Goal: Task Accomplishment & Management: Use online tool/utility

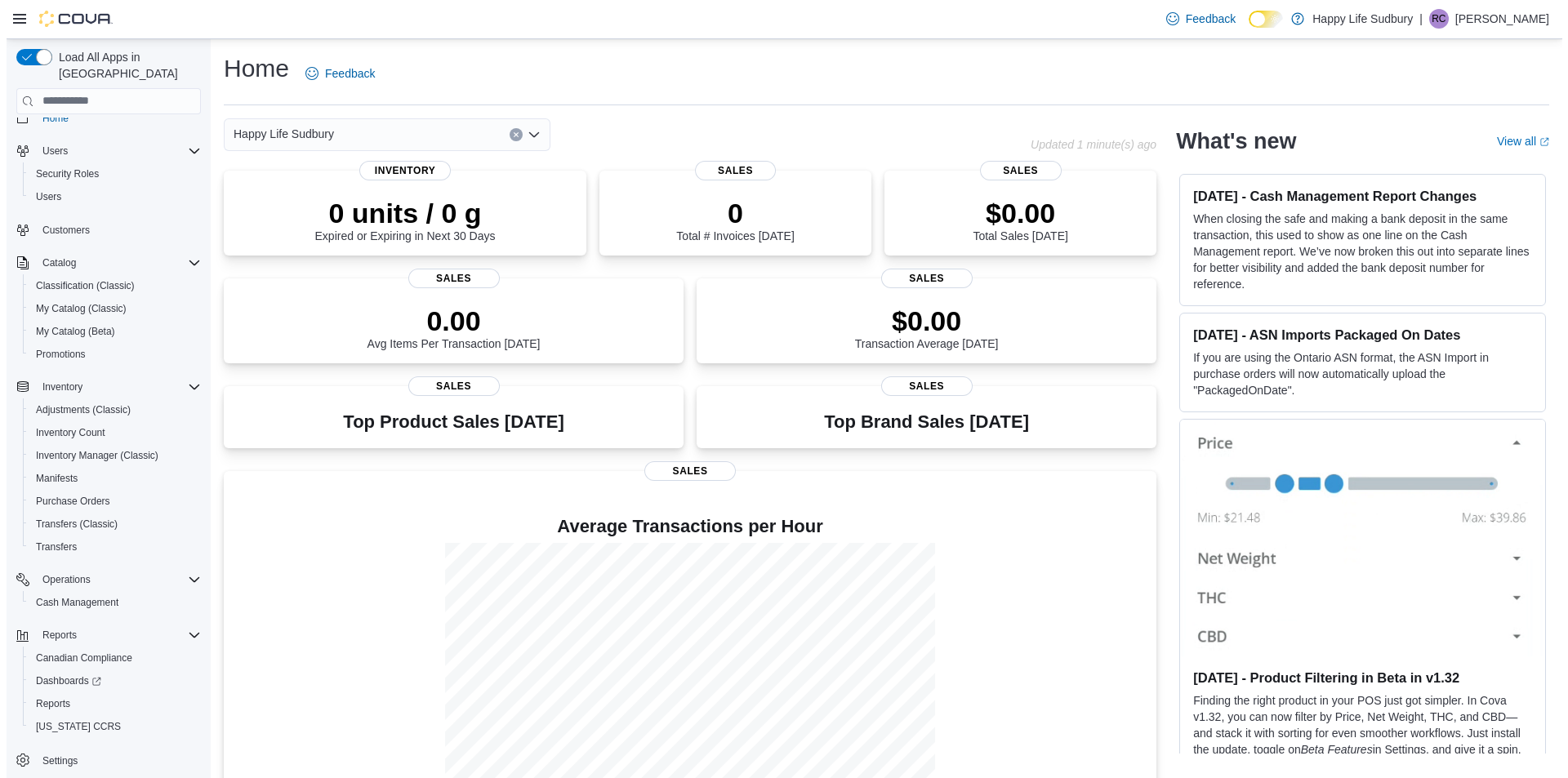
scroll to position [23, 0]
click at [50, 692] on span "Reports" at bounding box center [46, 699] width 35 height 14
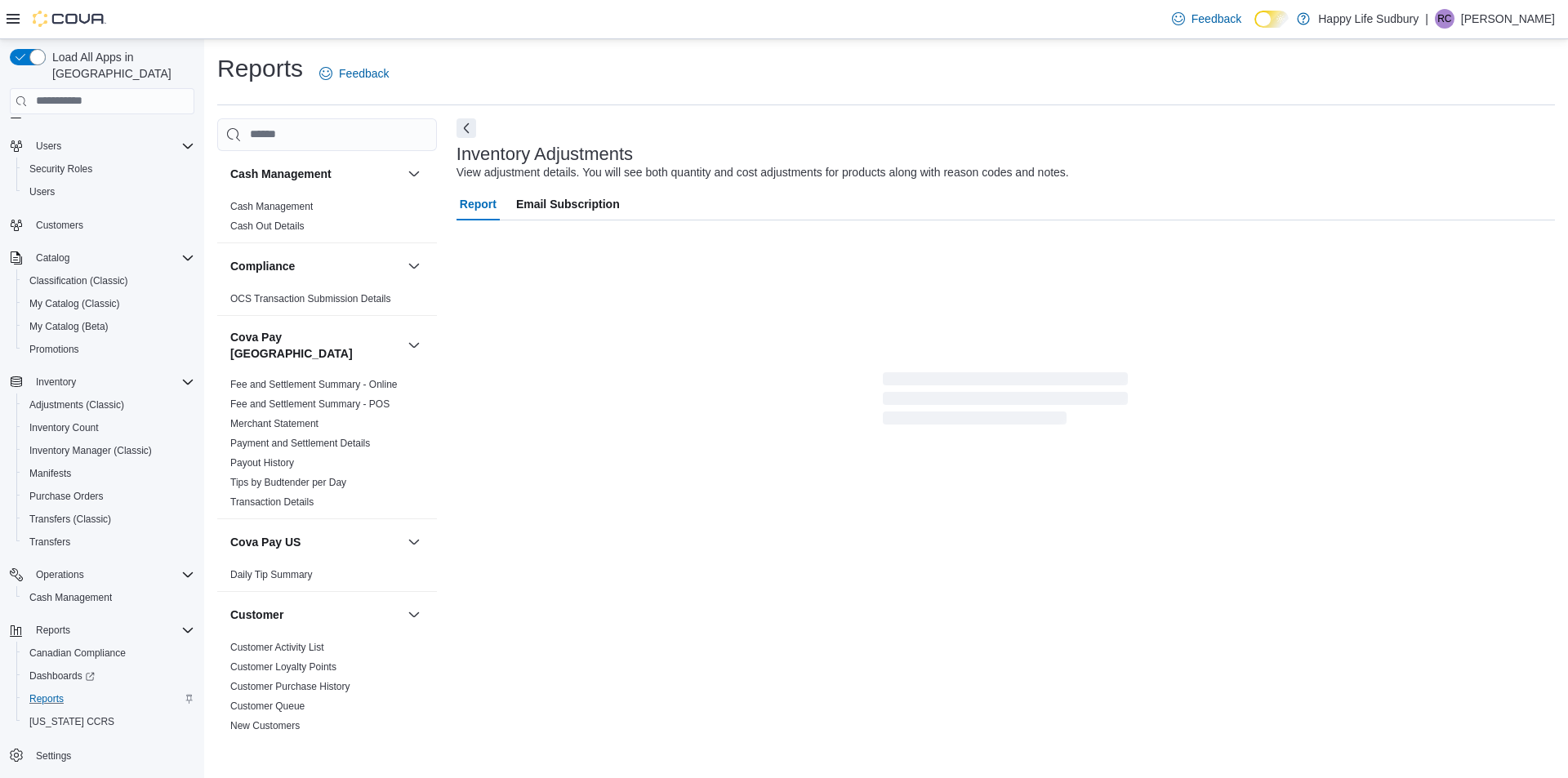
drag, startPoint x: 429, startPoint y: 443, endPoint x: 896, endPoint y: 534, distance: 475.8
click at [896, 534] on div "Report Email Subscription" at bounding box center [1006, 386] width 1099 height 396
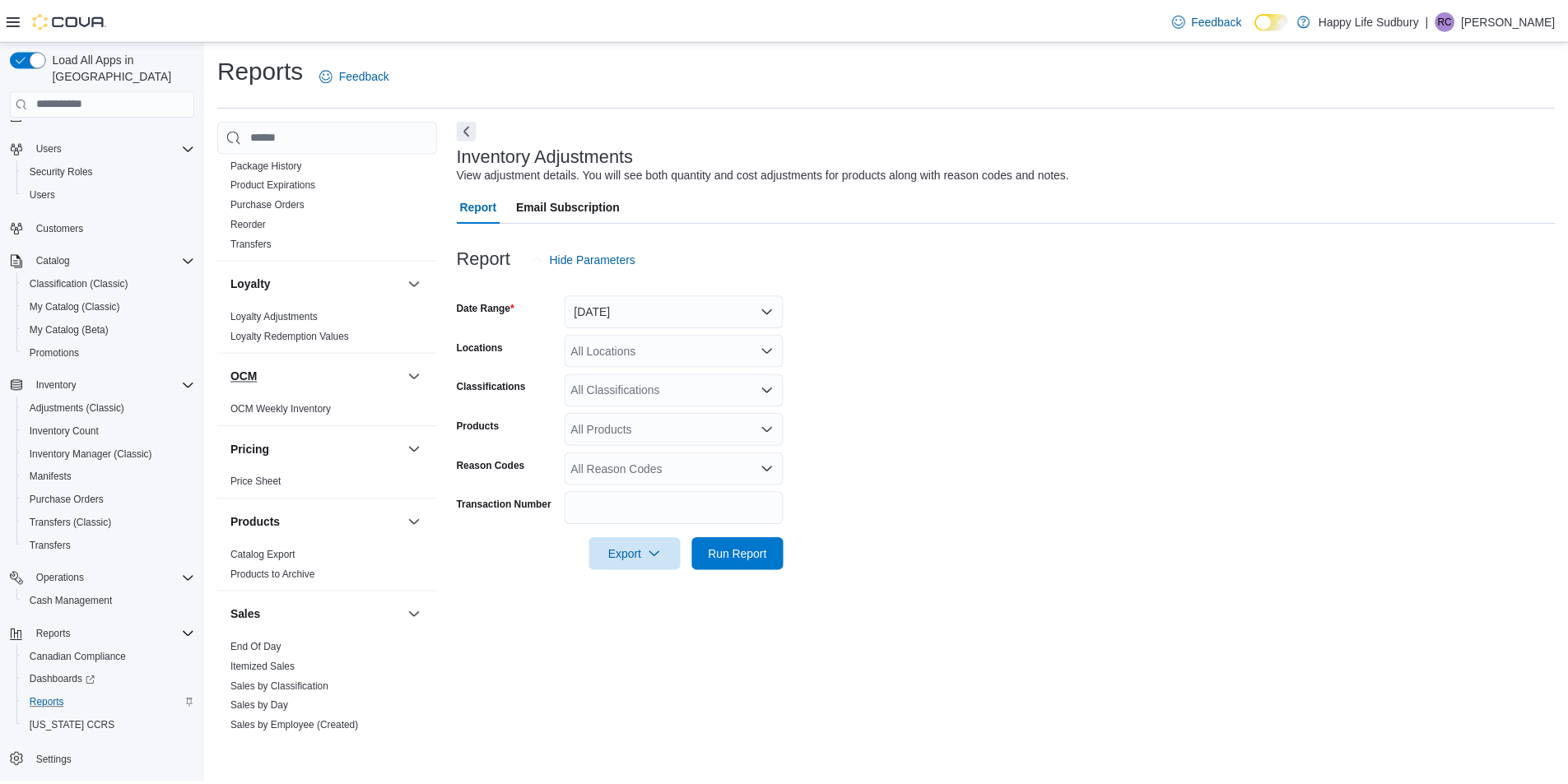
scroll to position [1152, 0]
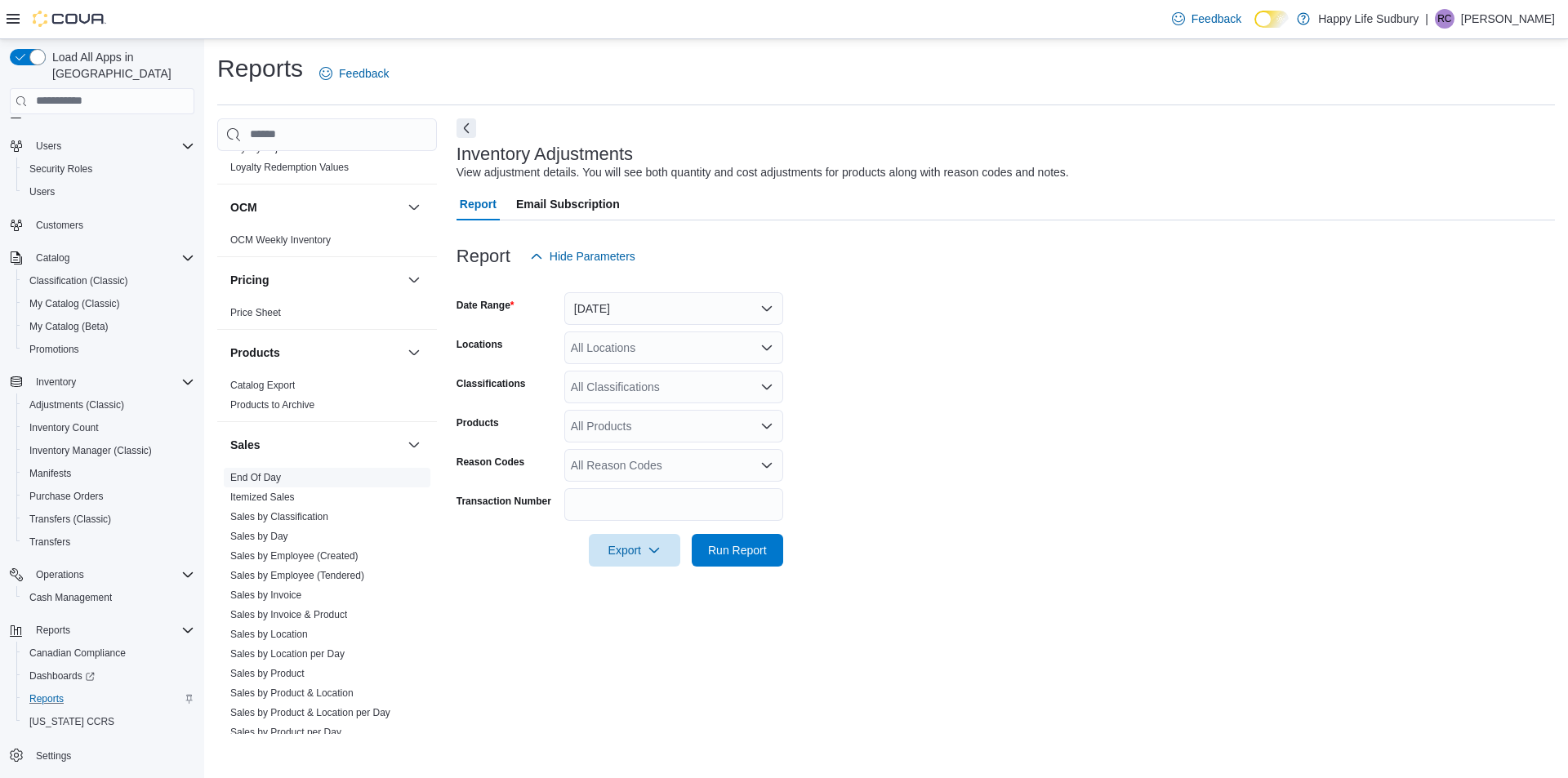
click at [263, 472] on link "End Of Day" at bounding box center [256, 478] width 50 height 12
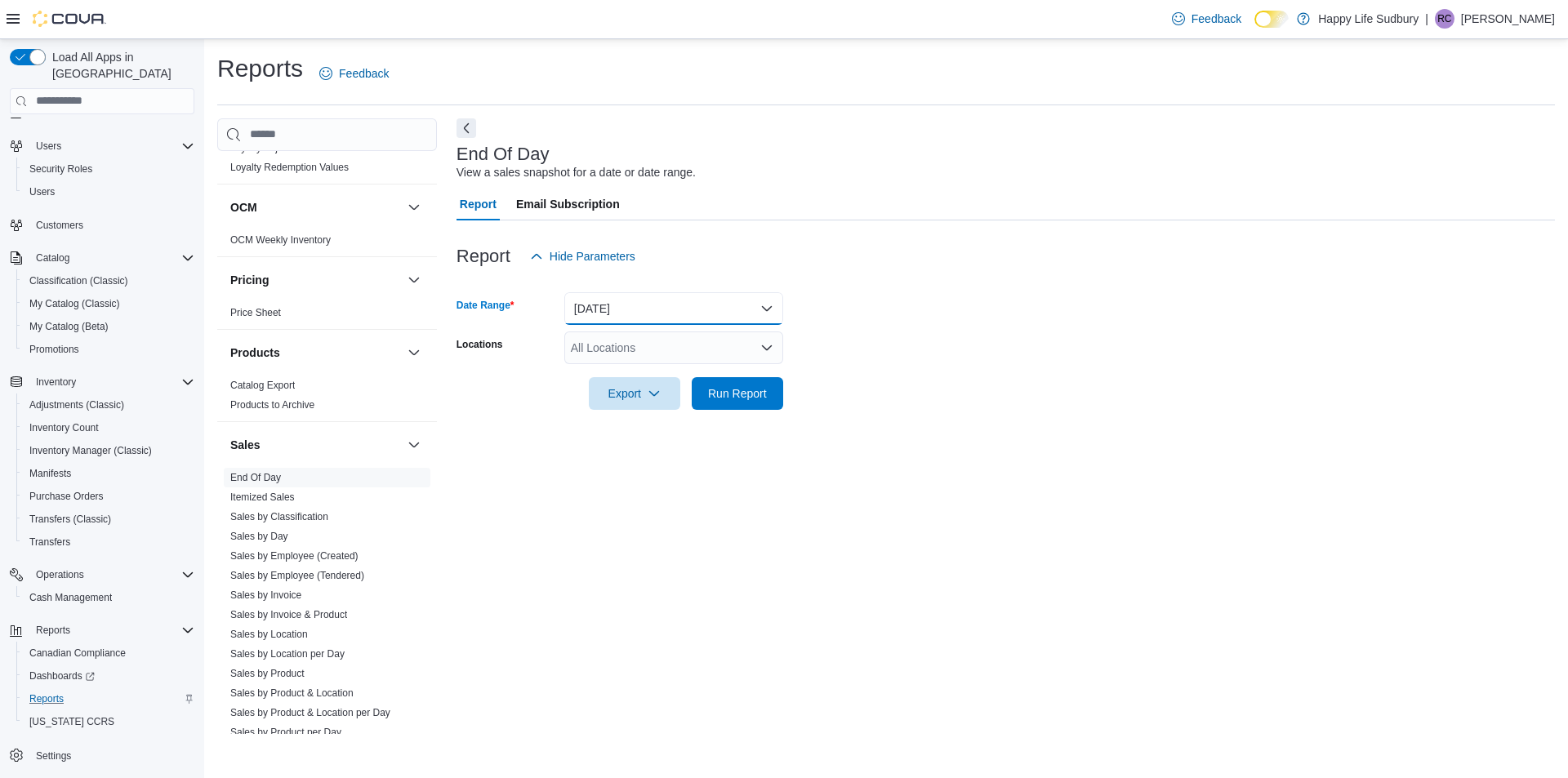
click at [781, 309] on button "[DATE]" at bounding box center [674, 309] width 219 height 33
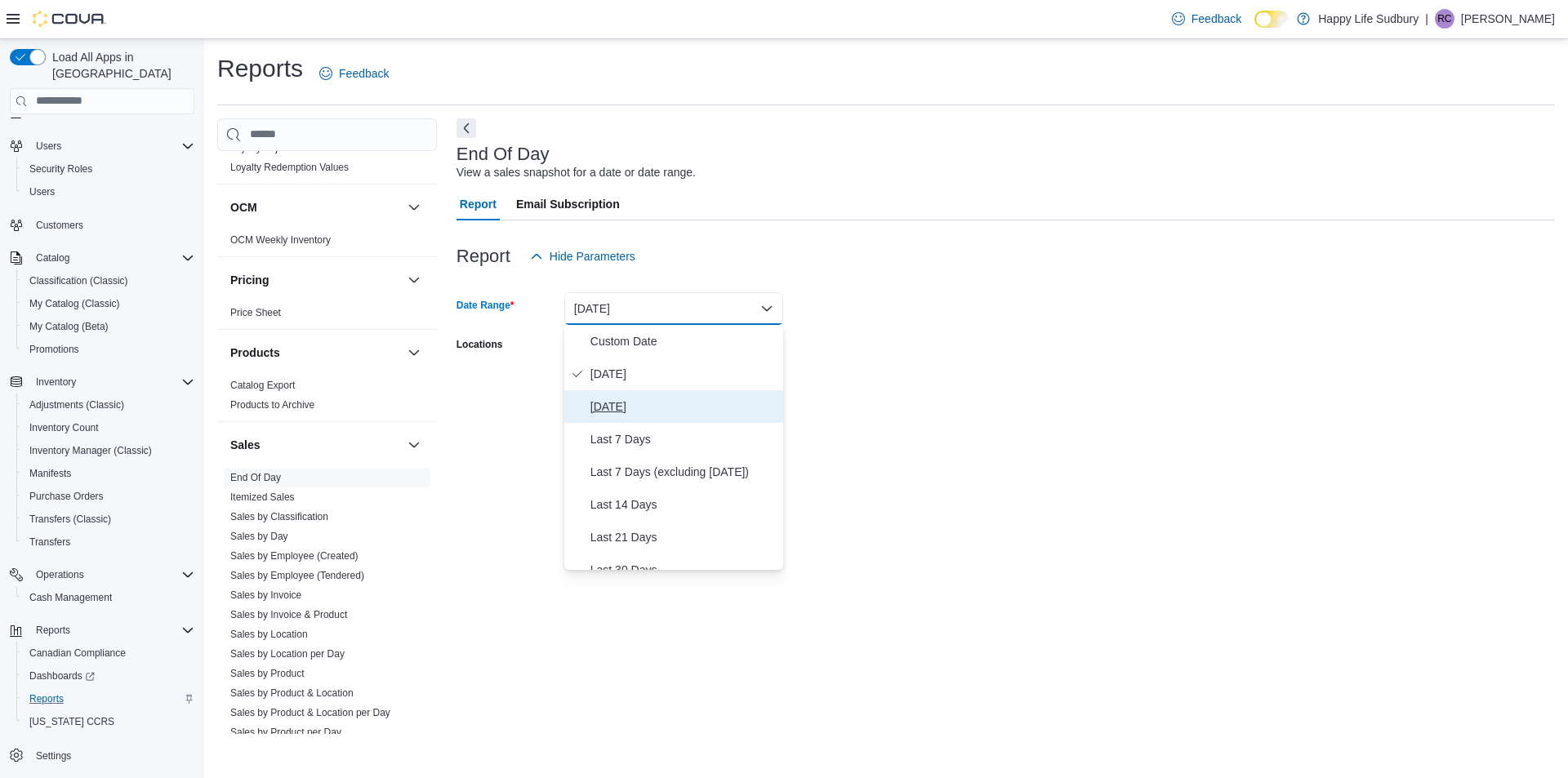
click at [623, 408] on span "[DATE]" at bounding box center [684, 406] width 186 height 19
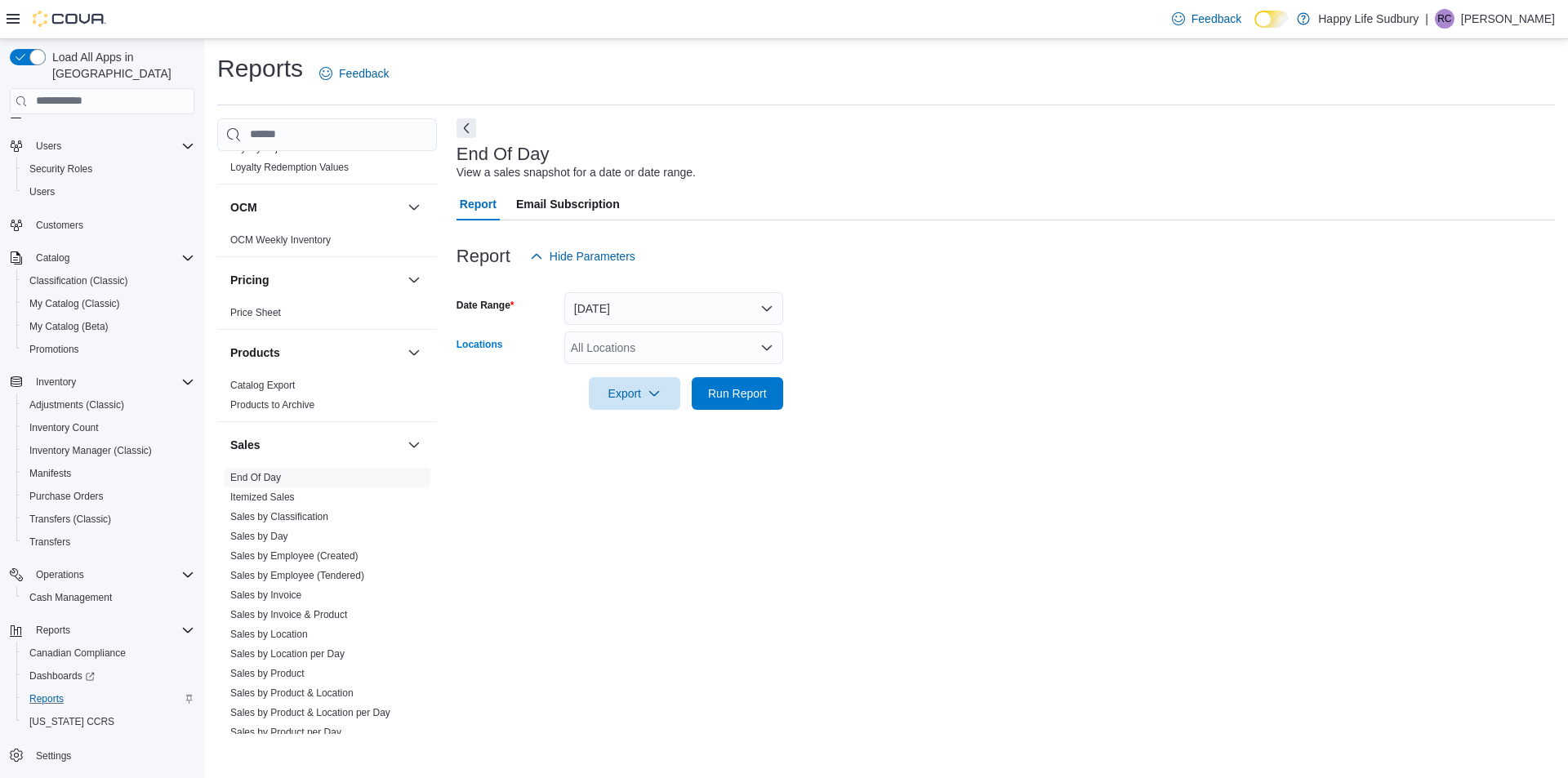
click at [763, 352] on icon "Open list of options" at bounding box center [768, 348] width 14 height 14
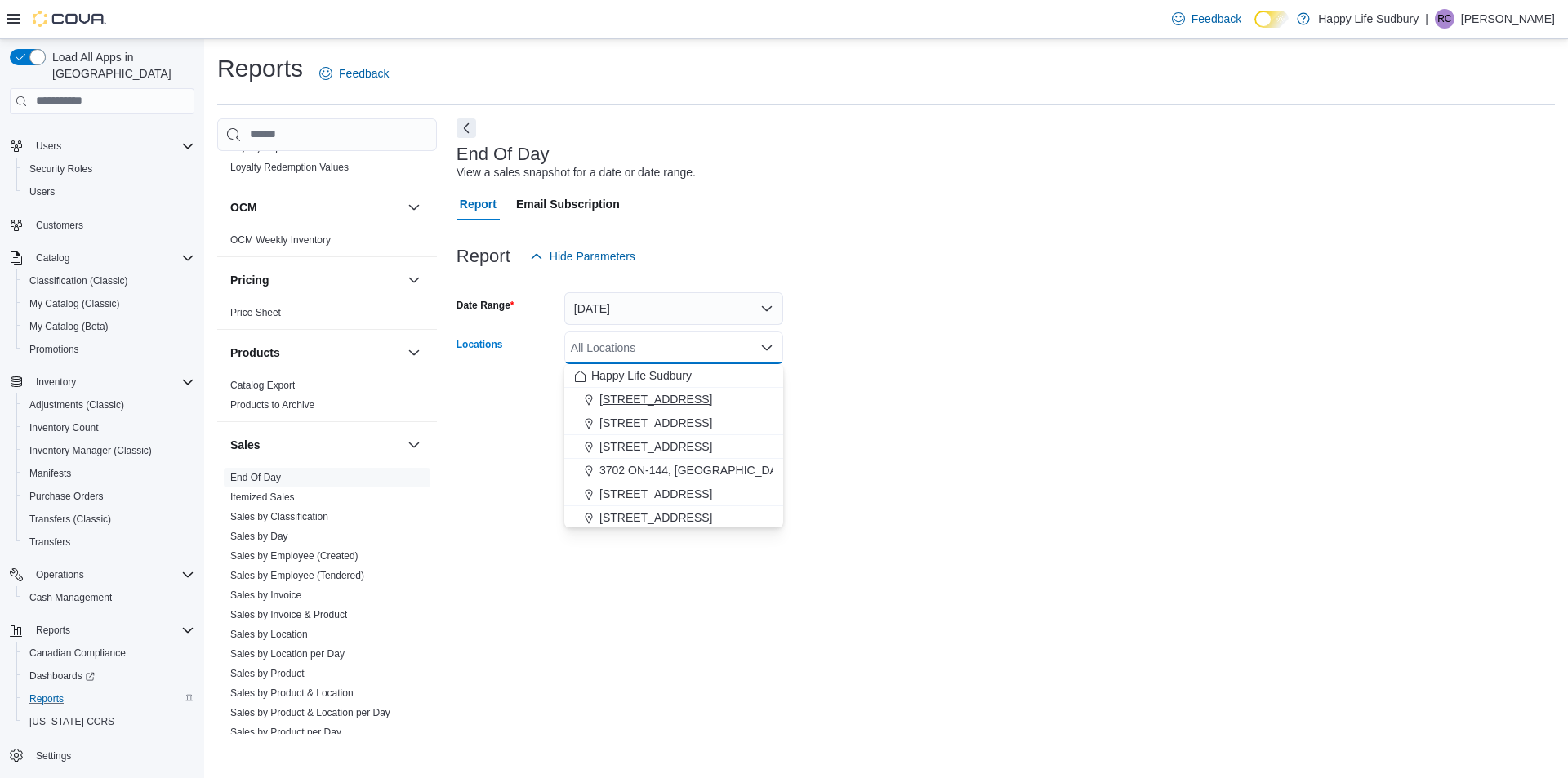
click at [713, 402] on span "[STREET_ADDRESS]" at bounding box center [656, 399] width 113 height 16
click at [983, 406] on form "Date Range [DATE] Locations [STREET_ADDRESS] Selected. [STREET_ADDRESS]. Press …" at bounding box center [1006, 342] width 1099 height 137
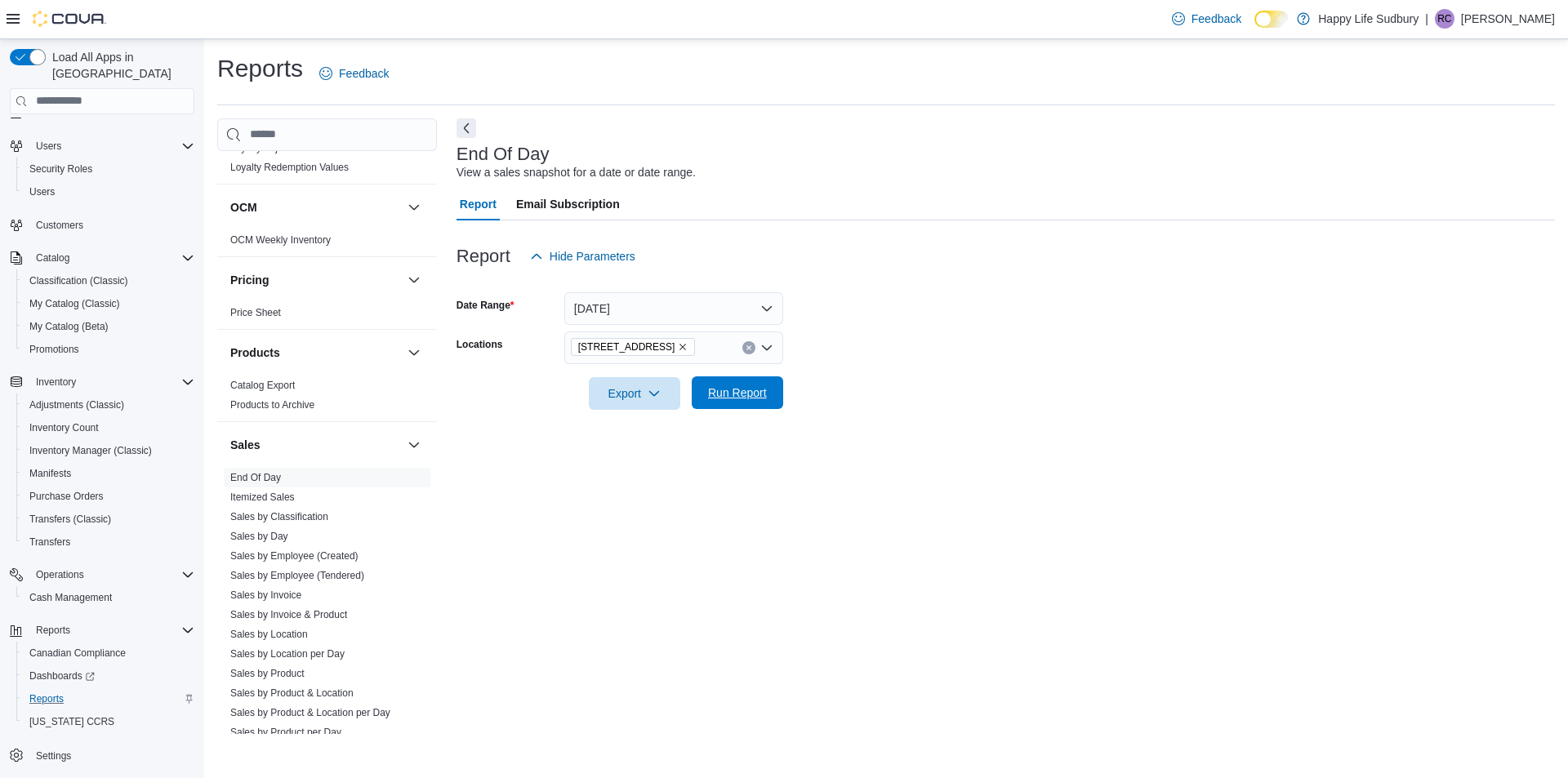
click at [761, 399] on span "Run Report" at bounding box center [738, 392] width 59 height 16
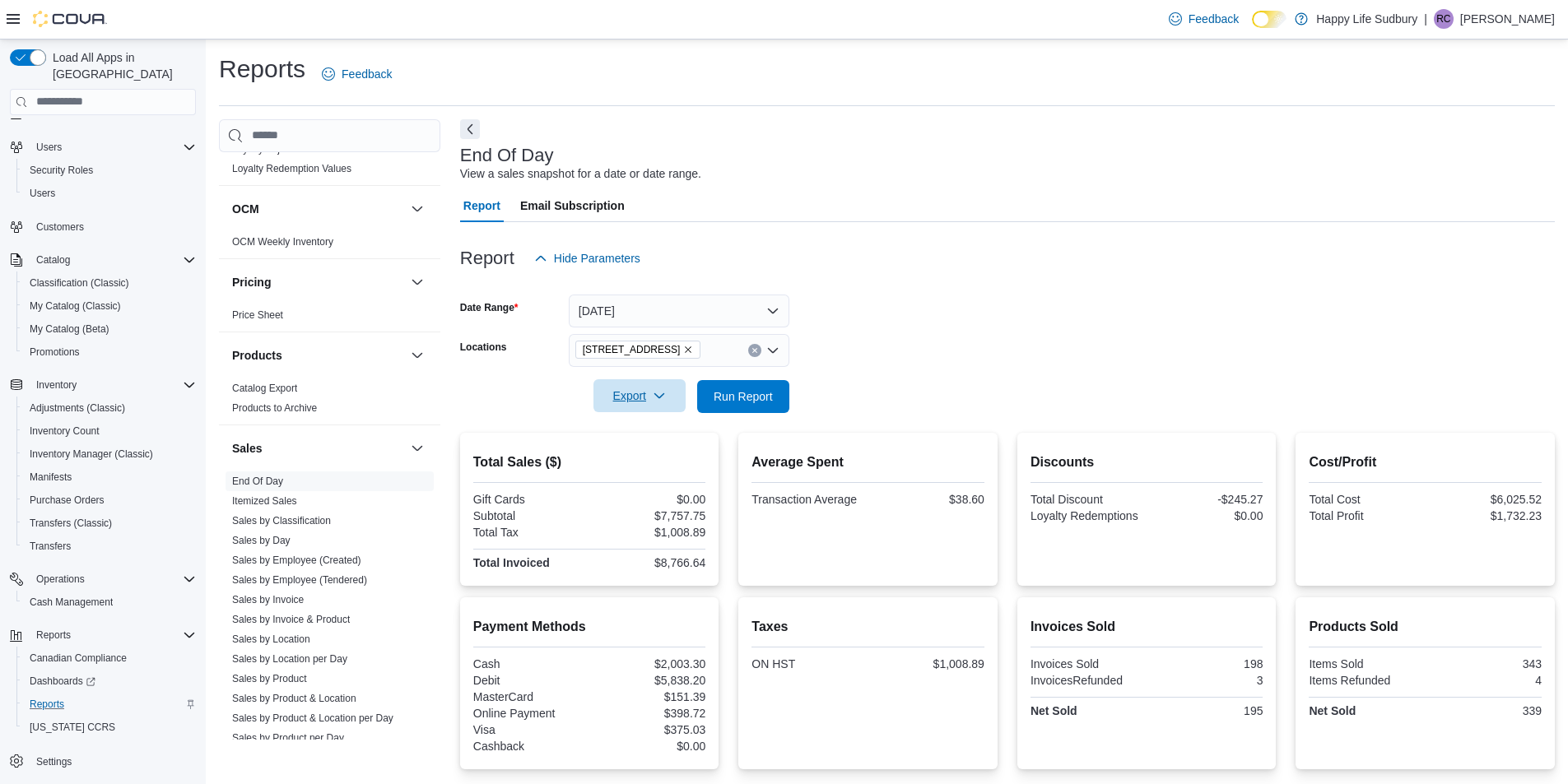
click at [649, 398] on span "Export" at bounding box center [639, 396] width 72 height 33
click at [645, 463] on span "Export to Pdf" at bounding box center [642, 463] width 74 height 14
click at [1347, 160] on div "End Of Day View a sales snapshot for a date or date range." at bounding box center [1003, 164] width 1087 height 37
